Goal: Task Accomplishment & Management: Manage account settings

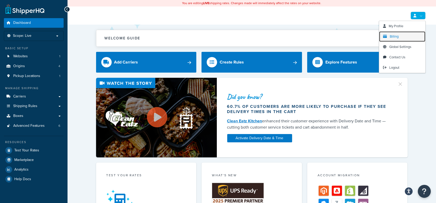
click at [399, 38] on link "Billing" at bounding box center [402, 36] width 46 height 10
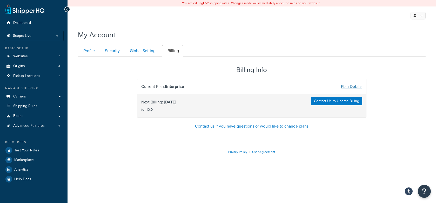
click at [351, 84] on link "Plan Details" at bounding box center [351, 87] width 21 height 6
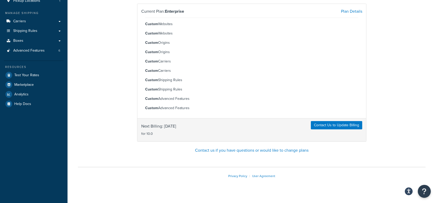
scroll to position [71, 0]
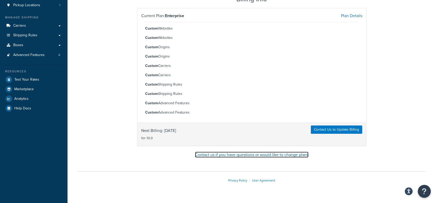
click at [258, 154] on link "Contact us if you have questions or would like to change plans" at bounding box center [251, 155] width 113 height 6
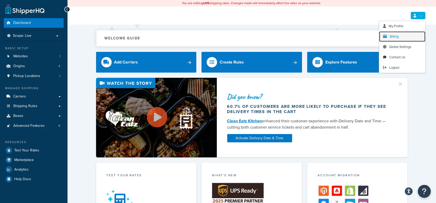
click at [397, 34] on span "Billing" at bounding box center [394, 36] width 9 height 5
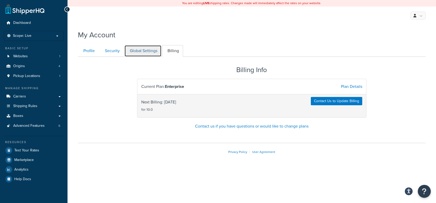
click at [145, 52] on link "Global Settings" at bounding box center [142, 51] width 37 height 12
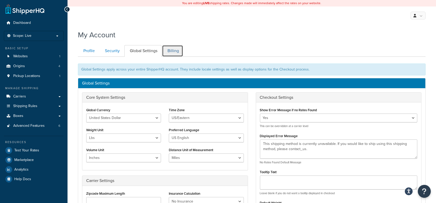
drag, startPoint x: 168, startPoint y: 52, endPoint x: 161, endPoint y: 52, distance: 7.0
click at [168, 52] on link "Billing" at bounding box center [172, 51] width 21 height 12
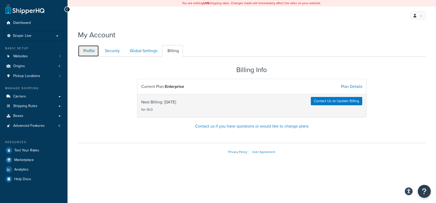
click at [91, 51] on link "Profile" at bounding box center [88, 51] width 21 height 12
